Goal: Task Accomplishment & Management: Manage account settings

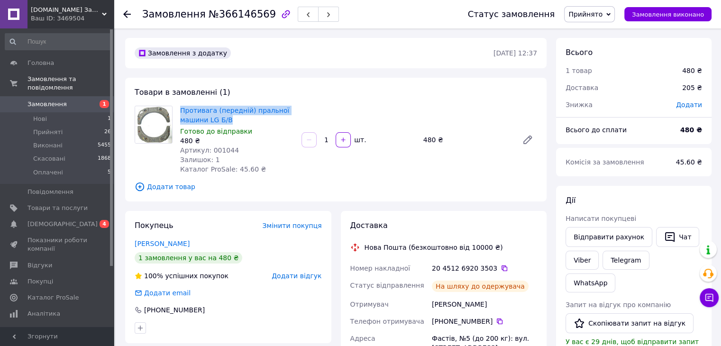
click at [54, 100] on span "Замовлення" at bounding box center [46, 104] width 39 height 9
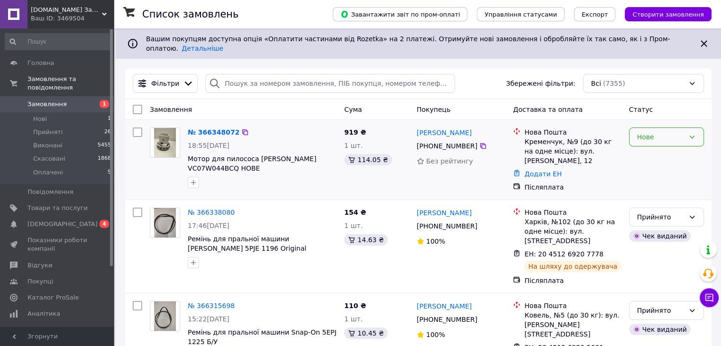
click at [669, 134] on div "Нове" at bounding box center [660, 137] width 47 height 10
click at [660, 150] on li "Прийнято" at bounding box center [666, 150] width 74 height 17
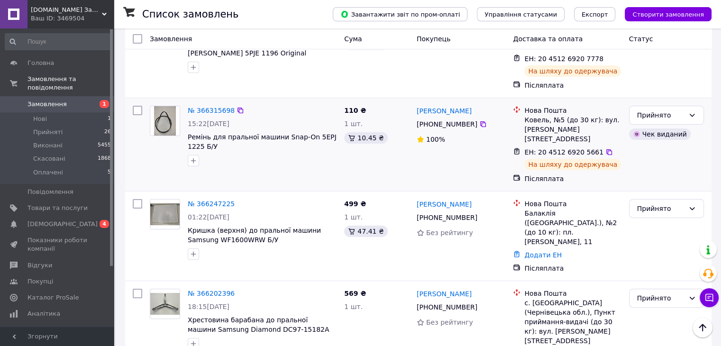
scroll to position [93, 0]
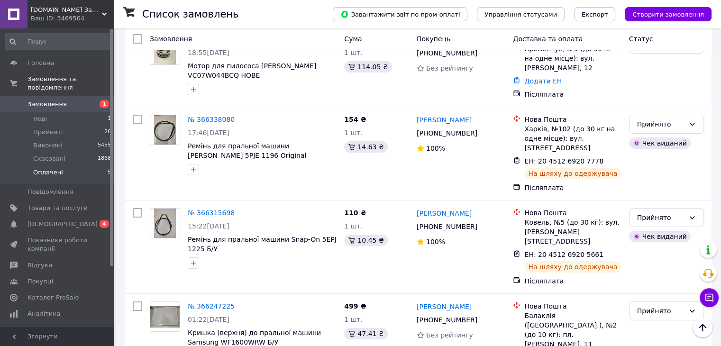
click at [50, 168] on span "Оплачені" at bounding box center [48, 172] width 30 height 9
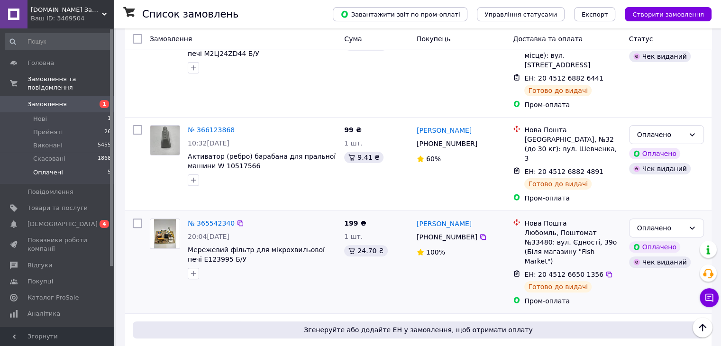
scroll to position [285, 0]
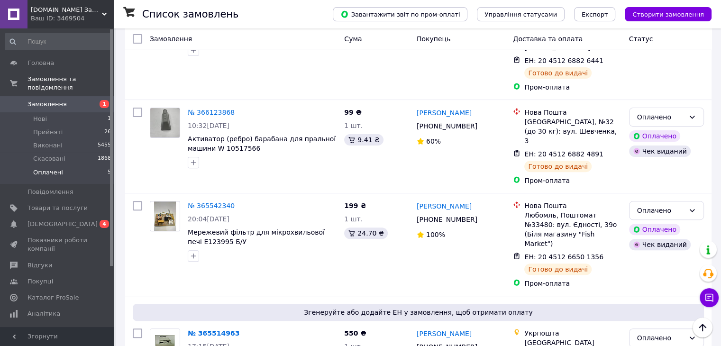
click at [46, 100] on span "Замовлення" at bounding box center [46, 104] width 39 height 9
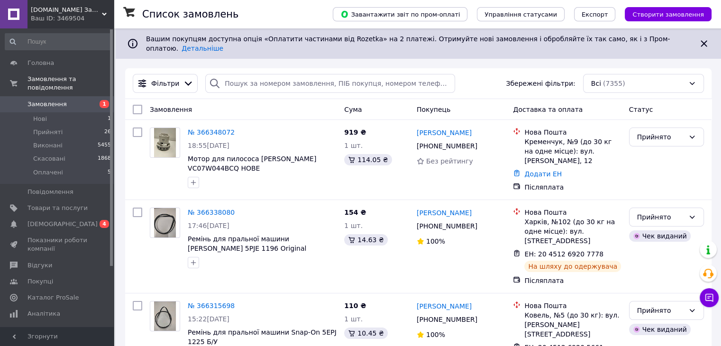
click at [75, 18] on div "Ваш ID: 3469504" at bounding box center [72, 18] width 83 height 9
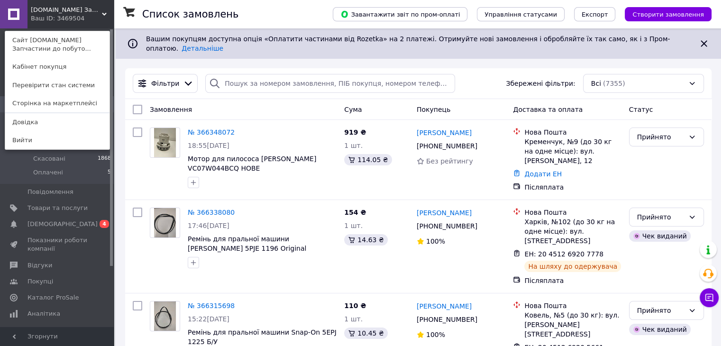
click at [79, 36] on link "Сайт [DOMAIN_NAME] Запчастини до побуто..." at bounding box center [57, 44] width 104 height 27
